Goal: Task Accomplishment & Management: Manage account settings

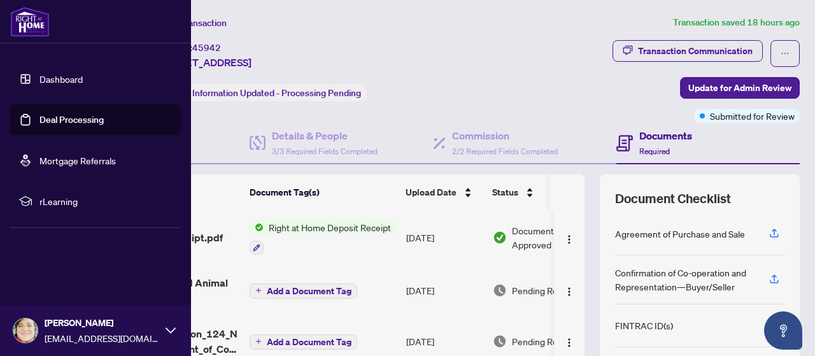
click at [41, 78] on link "Dashboard" at bounding box center [60, 78] width 43 height 11
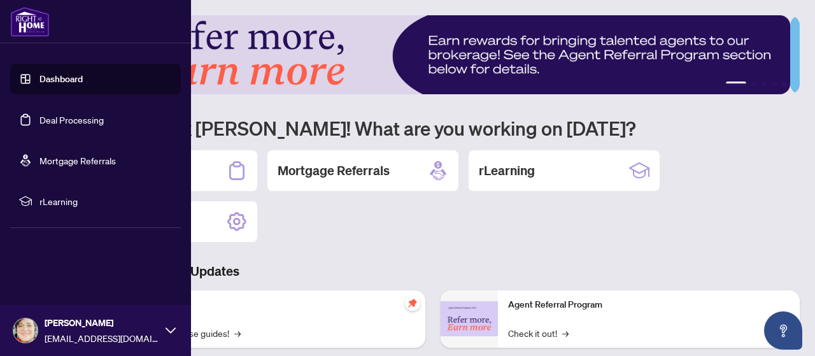
click at [46, 119] on link "Deal Processing" at bounding box center [71, 119] width 64 height 11
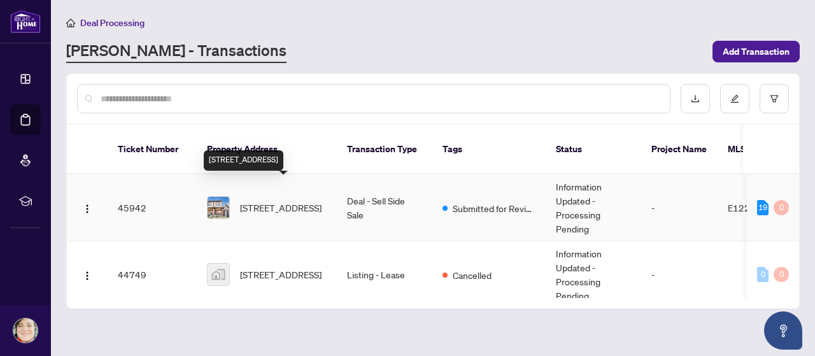
click at [255, 201] on span "[STREET_ADDRESS]" at bounding box center [281, 208] width 82 height 14
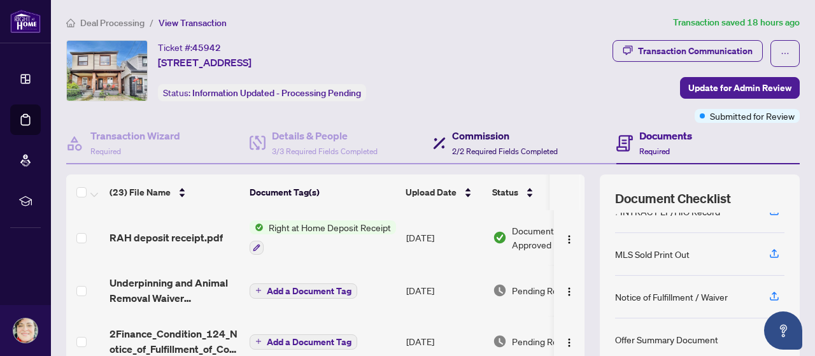
click at [445, 136] on div "Commission 2/2 Required Fields Completed" at bounding box center [495, 143] width 125 height 30
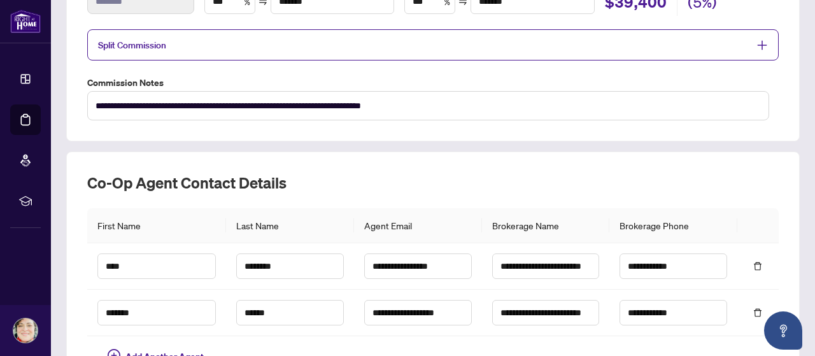
scroll to position [385, 0]
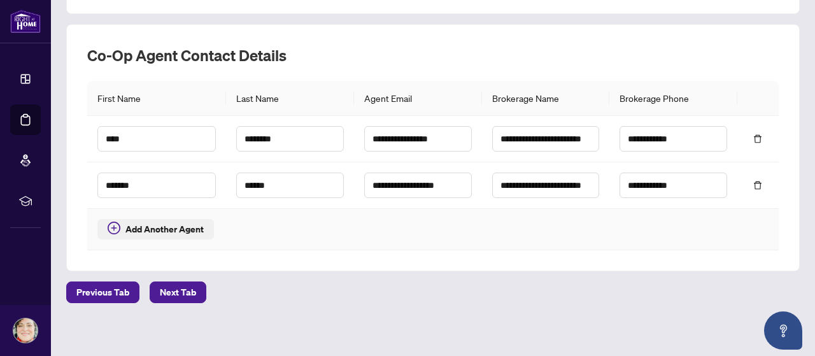
click at [145, 227] on span "Add Another Agent" at bounding box center [164, 229] width 78 height 14
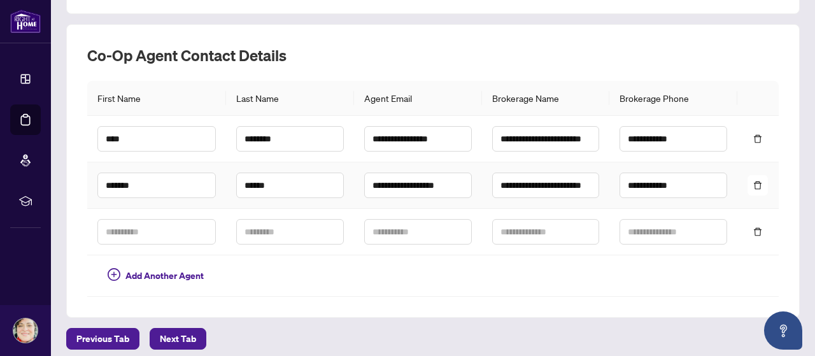
scroll to position [431, 0]
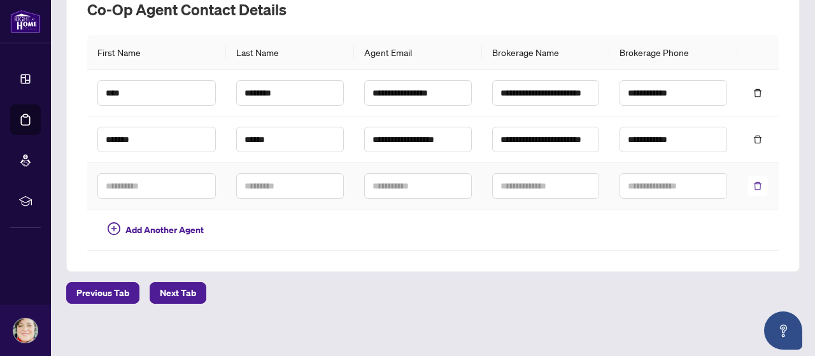
click at [753, 181] on icon "delete" at bounding box center [757, 185] width 9 height 9
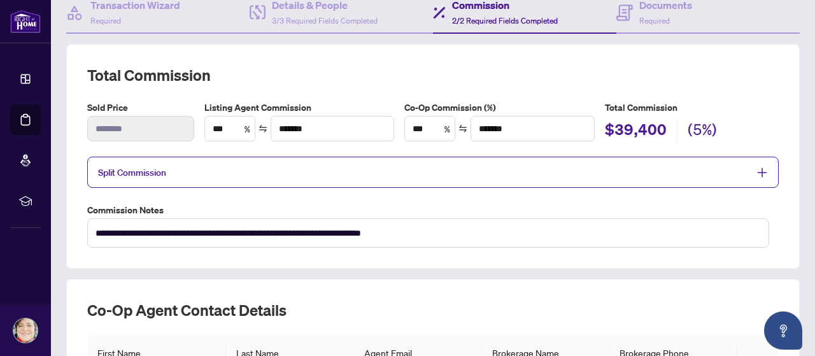
scroll to position [67, 0]
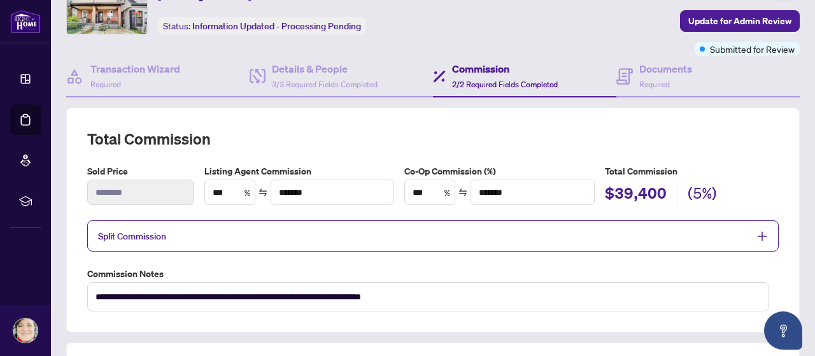
click at [467, 66] on h4 "Commission" at bounding box center [505, 68] width 106 height 15
click at [657, 76] on div "Documents Required" at bounding box center [665, 76] width 53 height 30
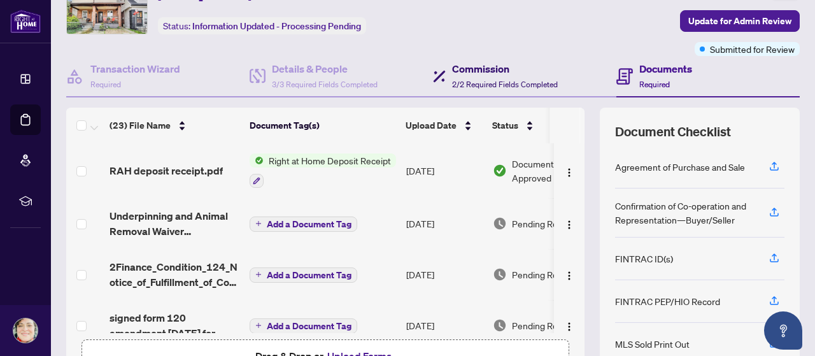
click at [461, 75] on div "Commission 2/2 Required Fields Completed" at bounding box center [505, 76] width 106 height 30
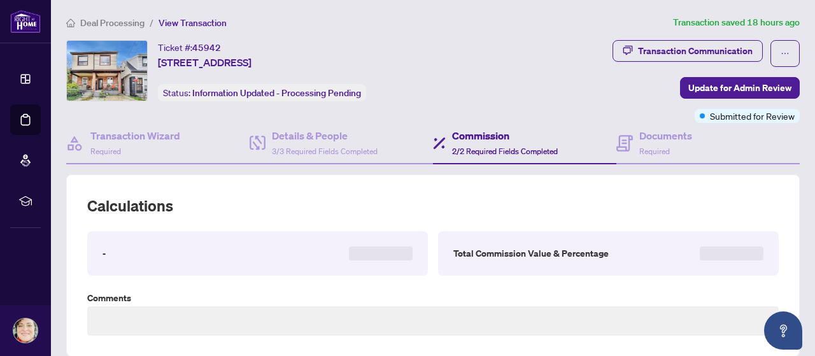
type textarea "**********"
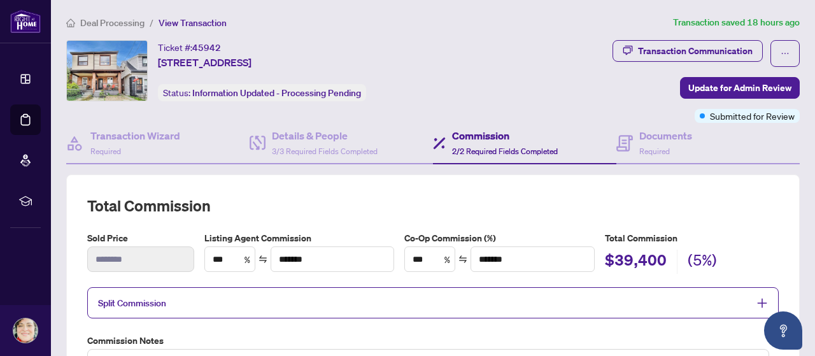
click at [465, 137] on h4 "Commission" at bounding box center [505, 135] width 106 height 15
click at [111, 139] on h4 "Transaction Wizard" at bounding box center [135, 135] width 90 height 15
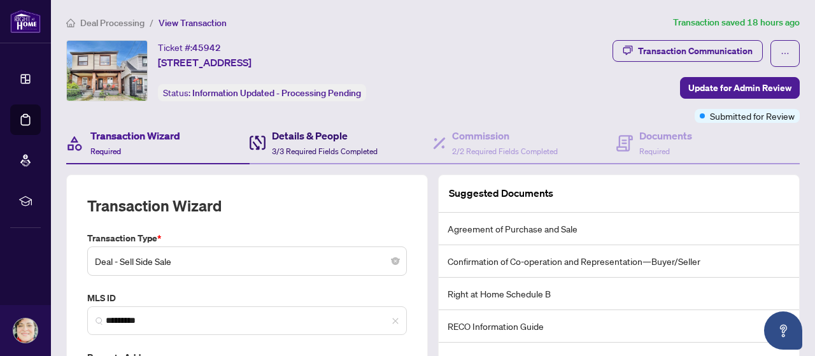
click at [290, 143] on div "Details & People 3/3 Required Fields Completed" at bounding box center [325, 143] width 106 height 30
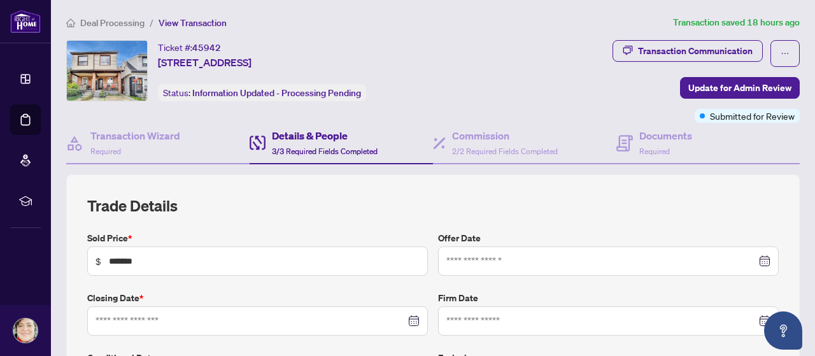
type input "**********"
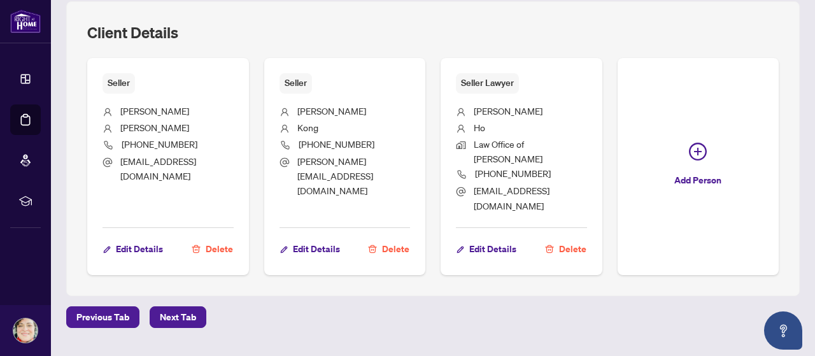
scroll to position [875, 0]
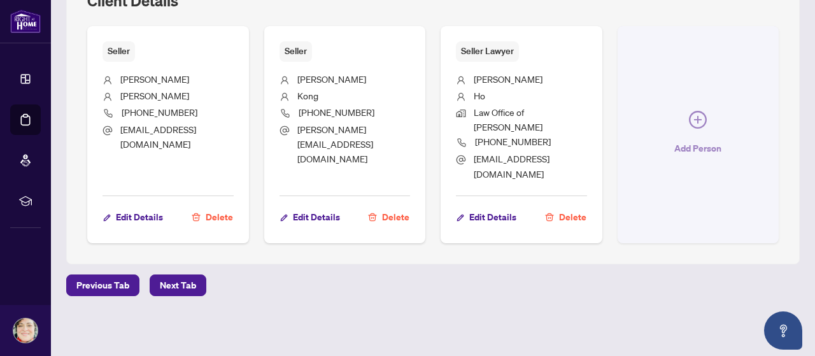
click at [689, 129] on icon "plus-circle" at bounding box center [698, 120] width 18 height 18
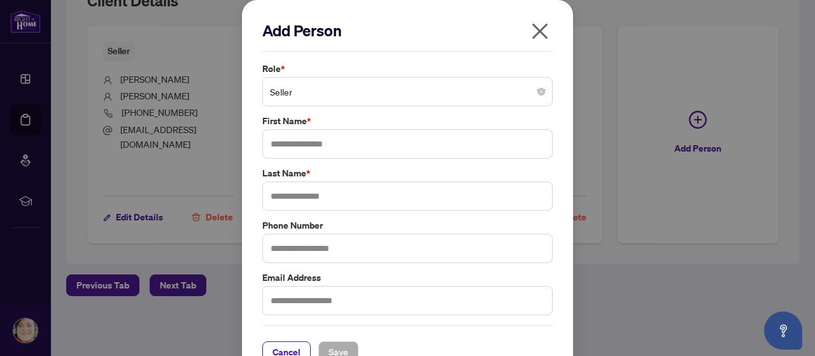
click at [465, 98] on span "Seller" at bounding box center [407, 92] width 275 height 24
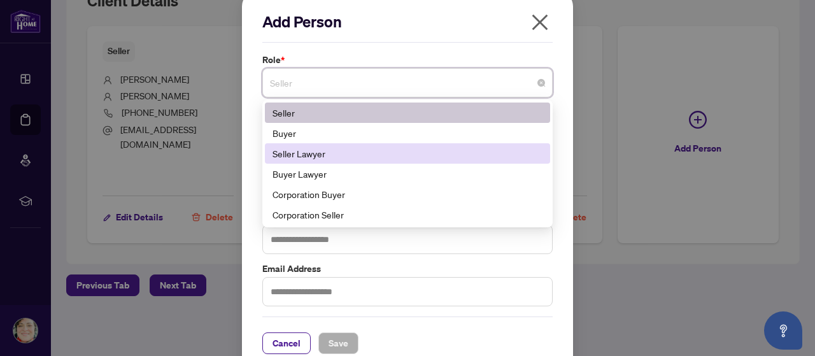
scroll to position [0, 0]
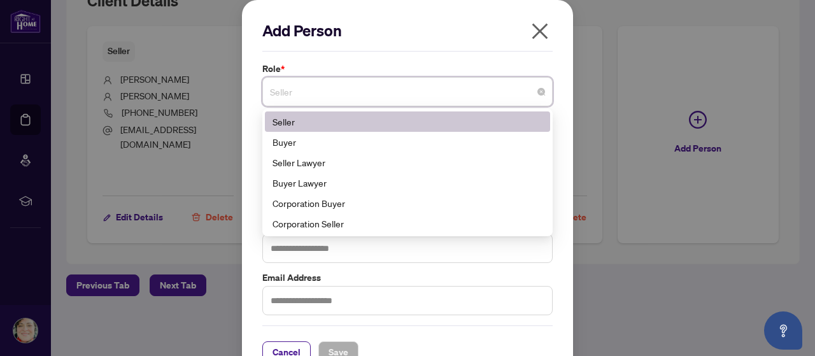
click at [537, 29] on icon "close" at bounding box center [540, 32] width 16 height 16
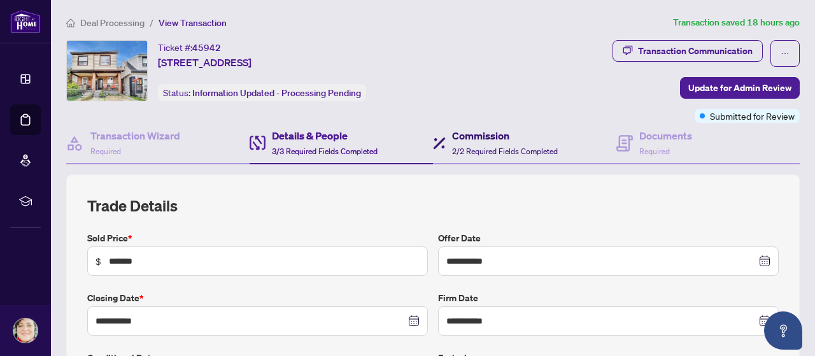
click at [469, 143] on div "Commission 2/2 Required Fields Completed" at bounding box center [505, 143] width 106 height 30
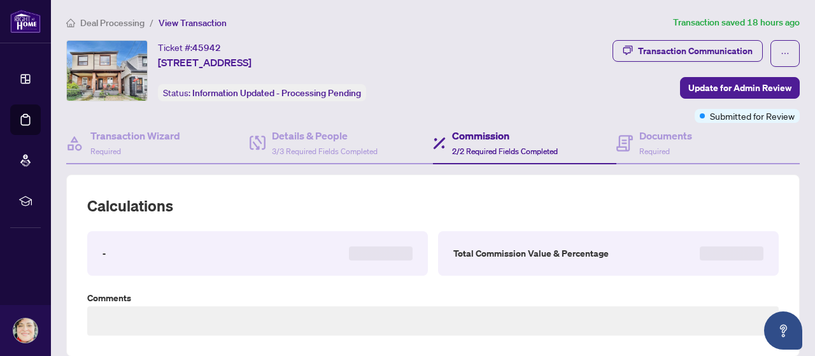
type textarea "**********"
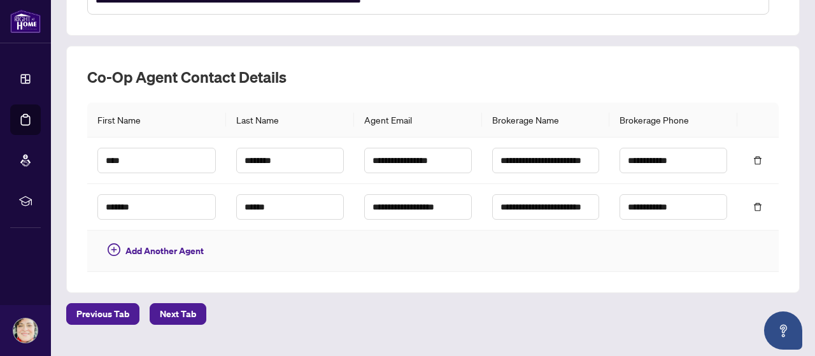
scroll to position [382, 0]
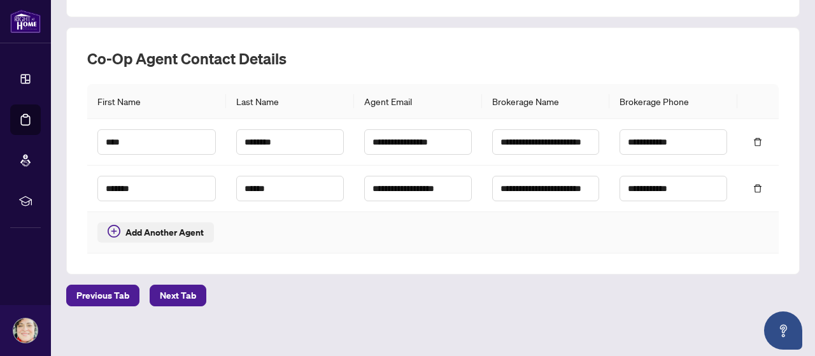
click at [111, 225] on icon "plus-circle" at bounding box center [114, 231] width 13 height 13
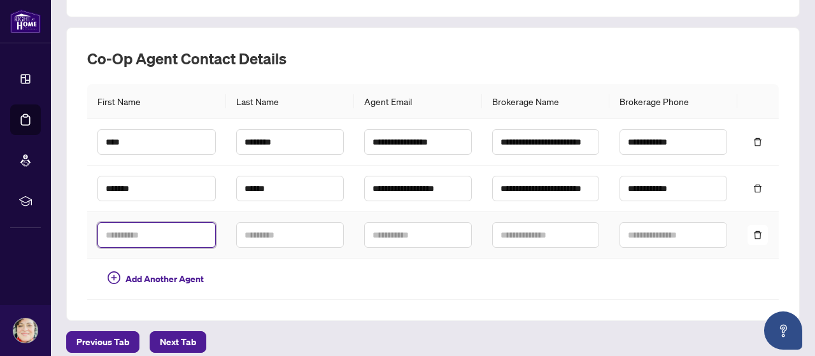
click at [169, 232] on input "text" at bounding box center [156, 234] width 118 height 25
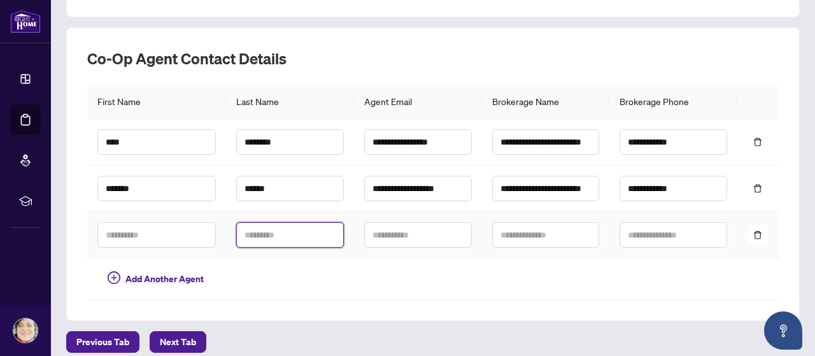
click at [257, 234] on input "text" at bounding box center [290, 234] width 108 height 25
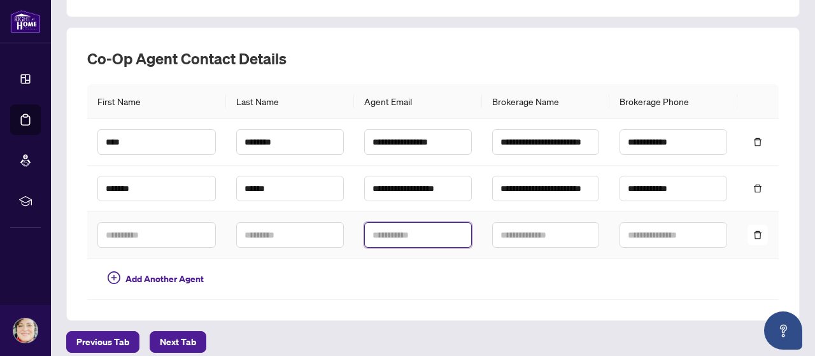
click at [423, 232] on input "text" at bounding box center [418, 234] width 108 height 25
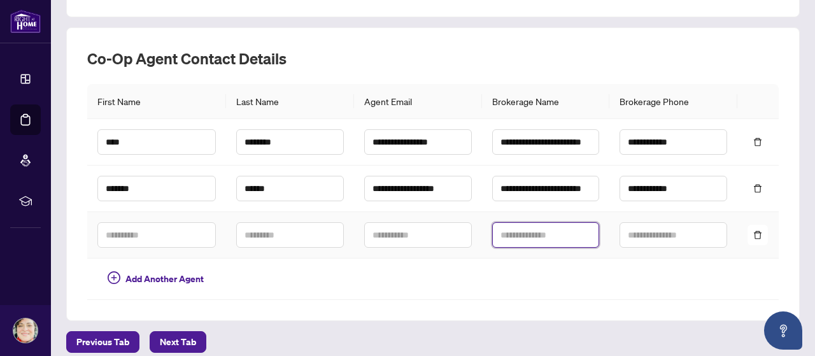
click at [509, 232] on input "text" at bounding box center [546, 234] width 108 height 25
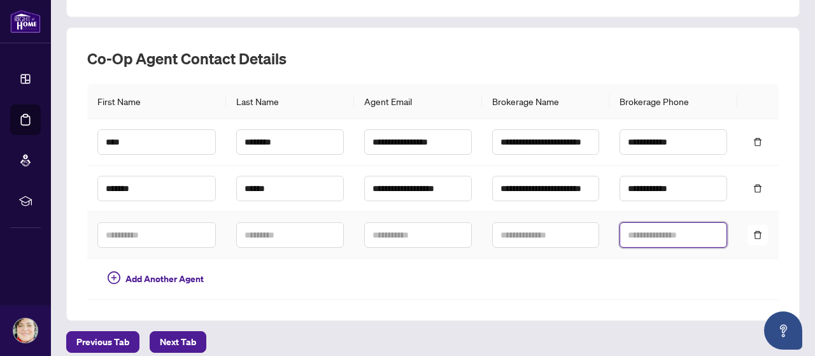
click at [637, 229] on input "text" at bounding box center [674, 234] width 108 height 25
click at [753, 230] on icon "delete" at bounding box center [757, 234] width 9 height 9
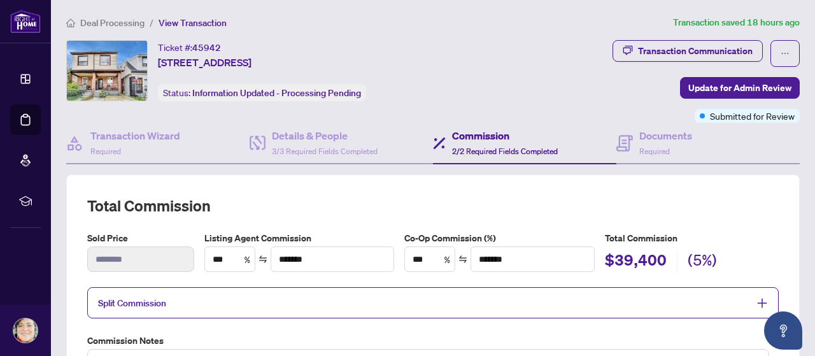
scroll to position [385, 0]
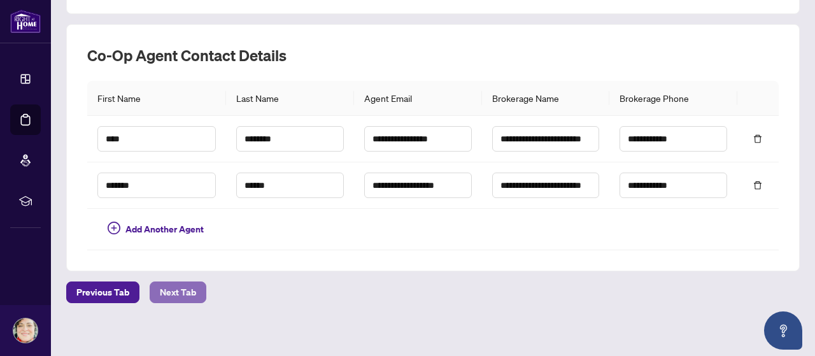
click at [187, 287] on span "Next Tab" at bounding box center [178, 292] width 36 height 20
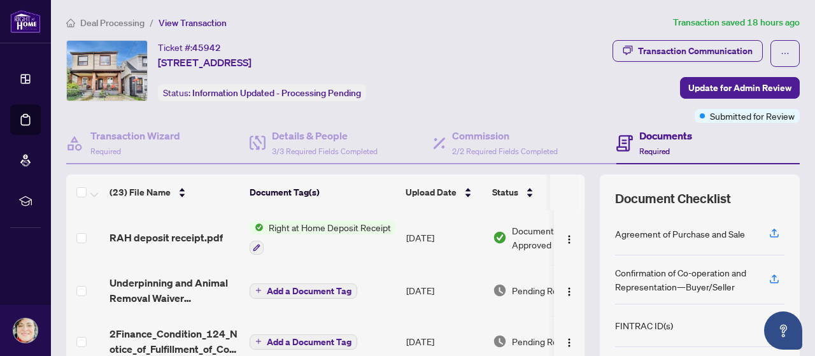
drag, startPoint x: 474, startPoint y: 60, endPoint x: 471, endPoint y: 67, distance: 6.9
click at [471, 67] on div "Ticket #: 45942 [STREET_ADDRESS] Status: Information Updated - Processing Pendi…" at bounding box center [276, 70] width 421 height 61
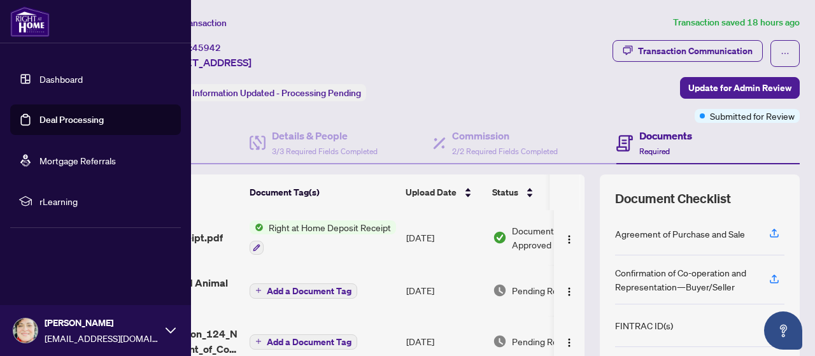
click at [51, 123] on link "Deal Processing" at bounding box center [71, 119] width 64 height 11
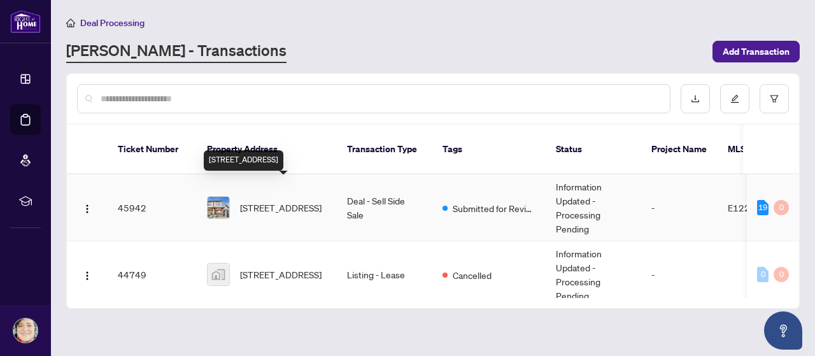
click at [269, 201] on span "[STREET_ADDRESS]" at bounding box center [281, 208] width 82 height 14
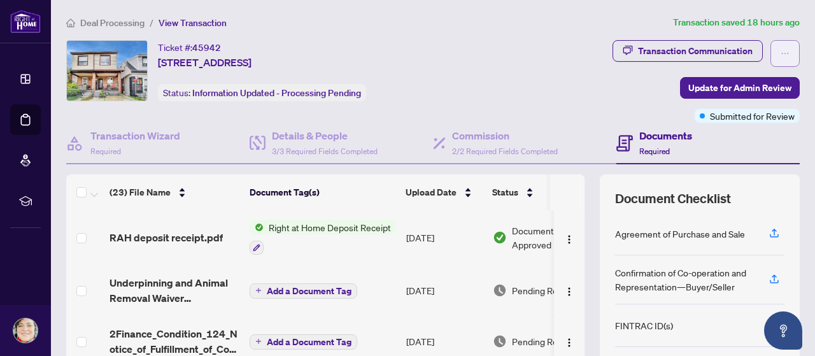
click at [781, 52] on icon "ellipsis" at bounding box center [785, 53] width 9 height 9
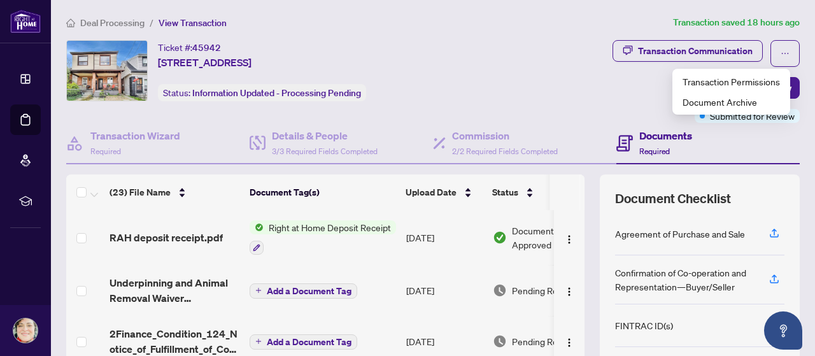
click at [511, 73] on div "Transaction Communication Update for Admin Review Submitted for Review" at bounding box center [646, 81] width 308 height 83
